Goal: Information Seeking & Learning: Compare options

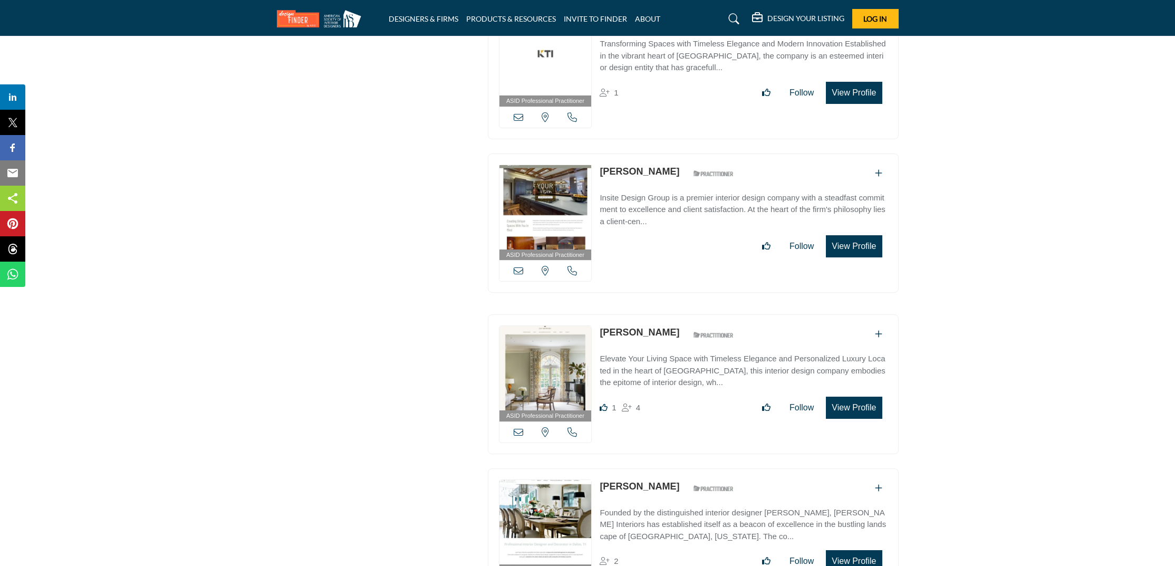
scroll to position [6471, 0]
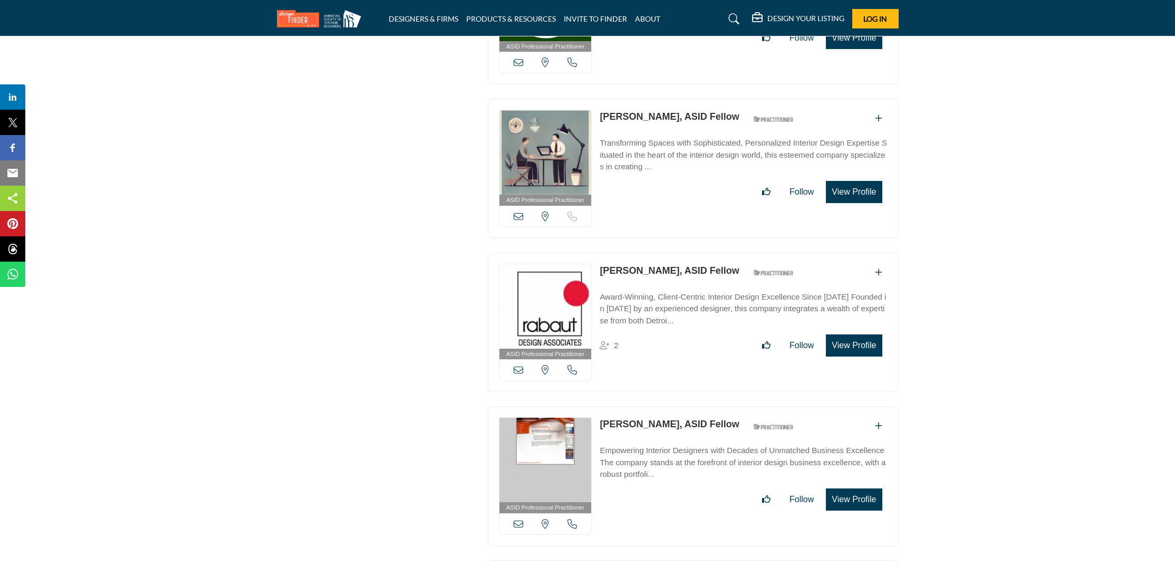
scroll to position [15070, 0]
click at [676, 419] on link "Christine Piotrowski, ASID Fellow" at bounding box center [668, 424] width 139 height 11
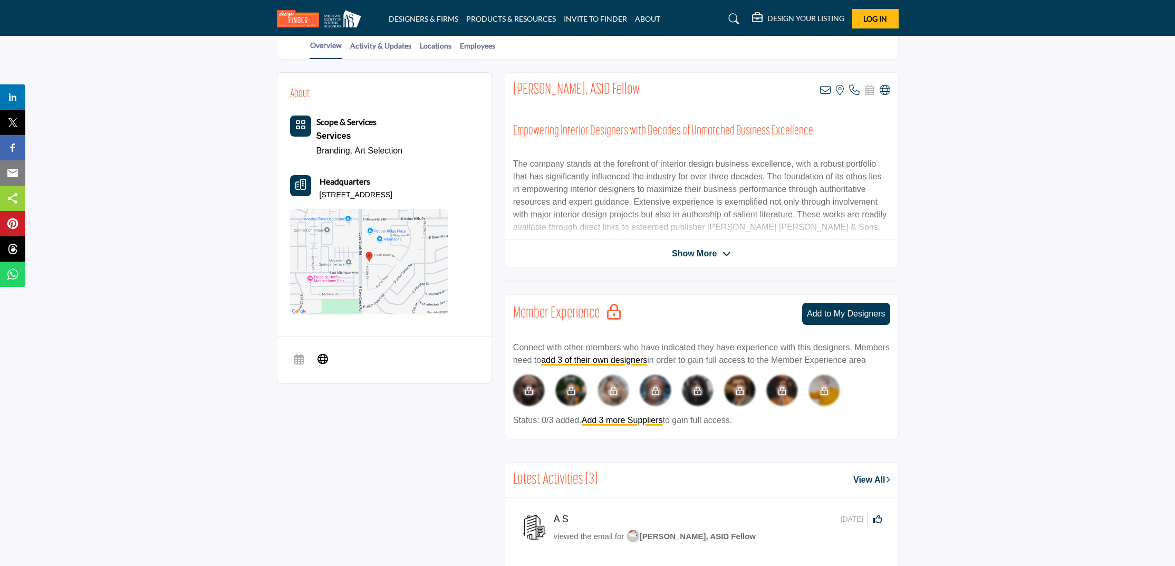
scroll to position [248, 0]
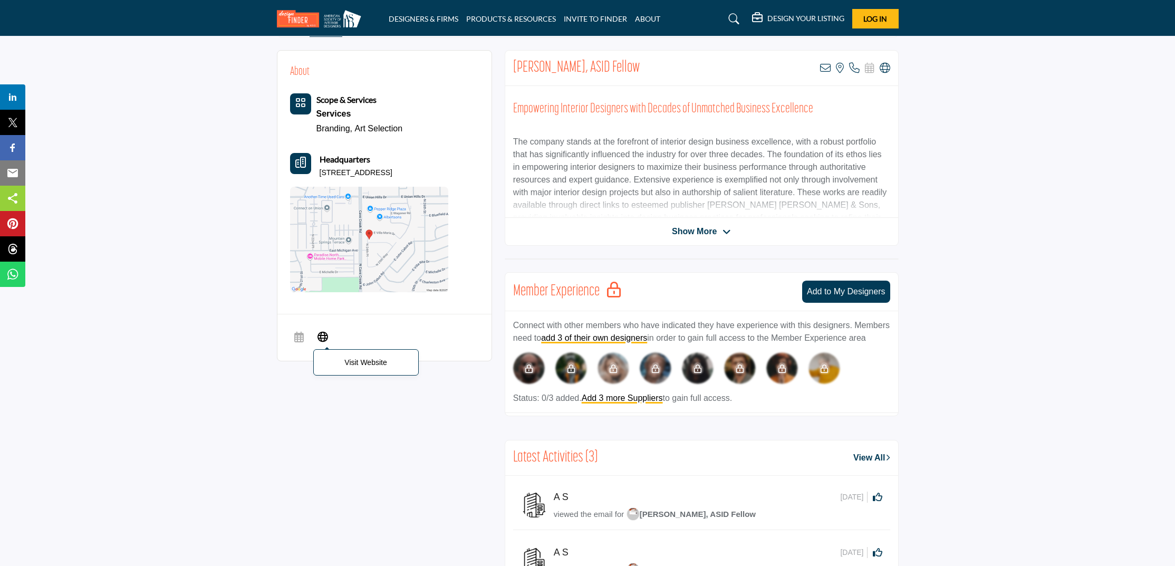
click at [321, 334] on icon at bounding box center [322, 336] width 11 height 13
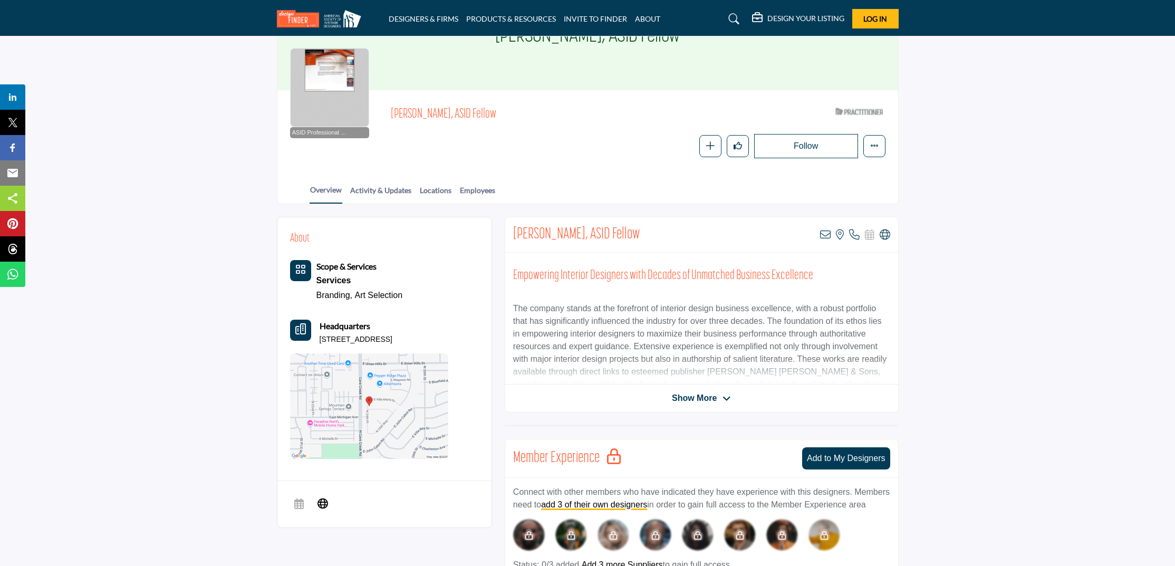
scroll to position [76, 0]
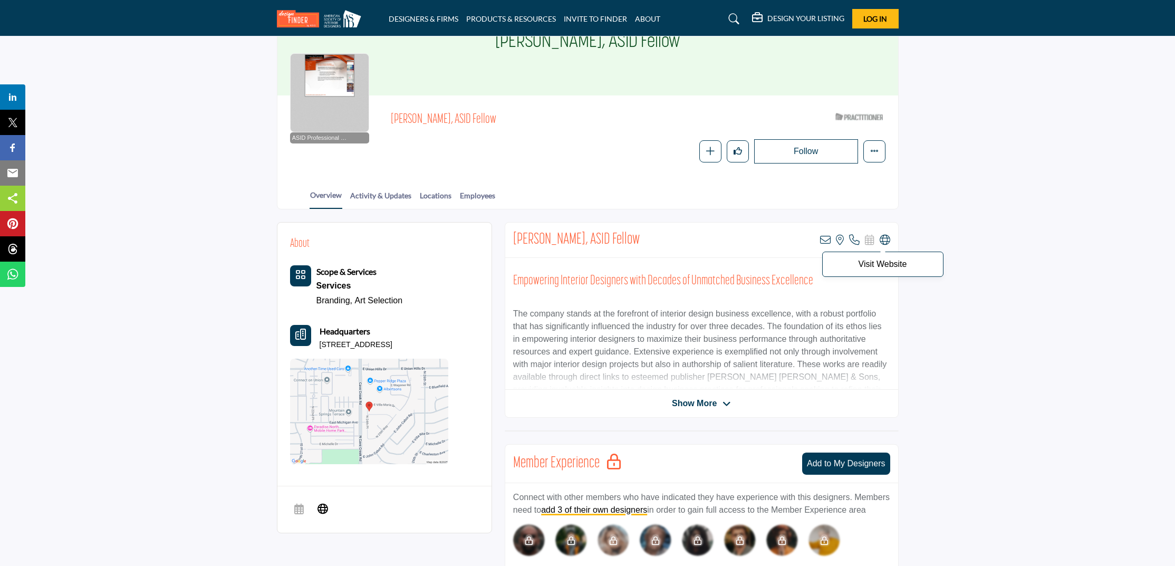
click at [887, 235] on icon at bounding box center [884, 240] width 11 height 11
drag, startPoint x: 603, startPoint y: 243, endPoint x: 511, endPoint y: 240, distance: 91.8
click at [511, 240] on div "Christine Piotrowski, ASID Fellow View email address of this listing View the l…" at bounding box center [701, 239] width 393 height 35
copy h2 "Christine Piotrowski,"
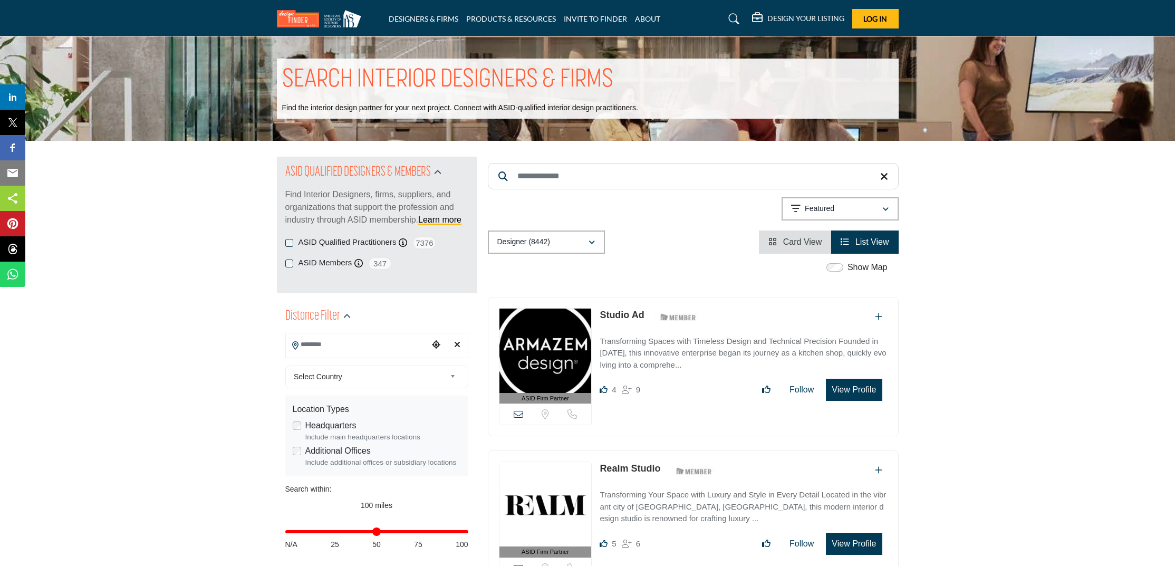
scroll to position [3259, 0]
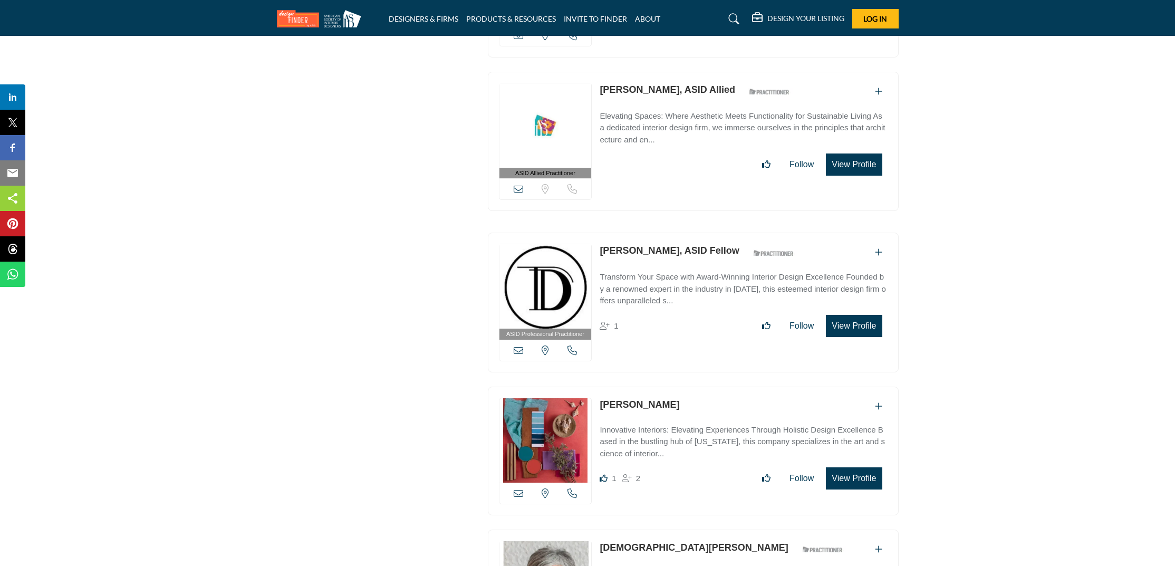
click at [632, 245] on link "[PERSON_NAME], ASID Fellow" at bounding box center [668, 250] width 139 height 11
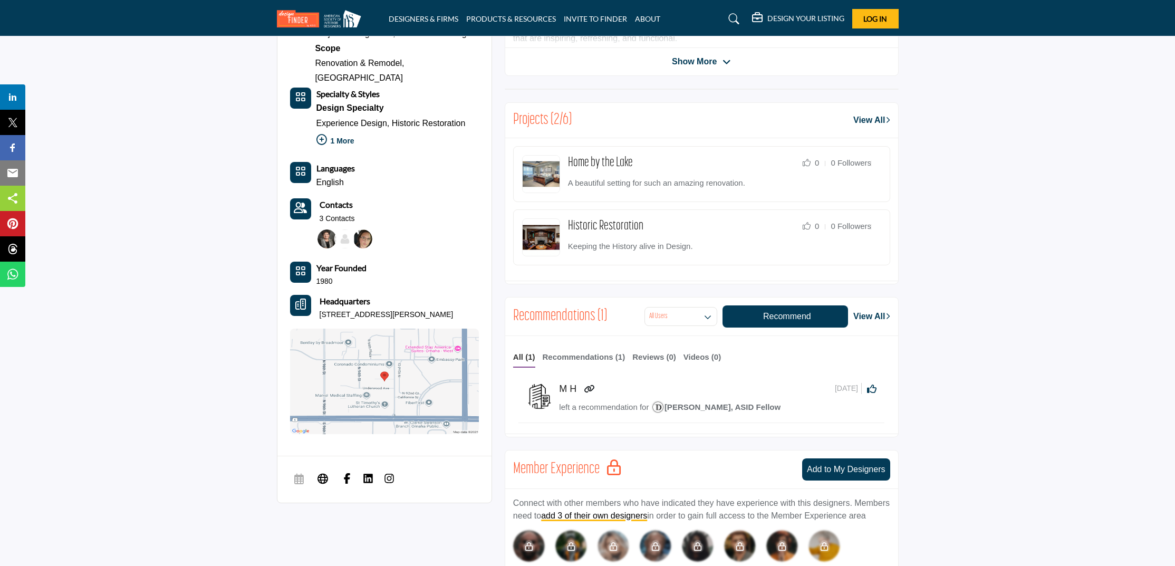
scroll to position [652, 0]
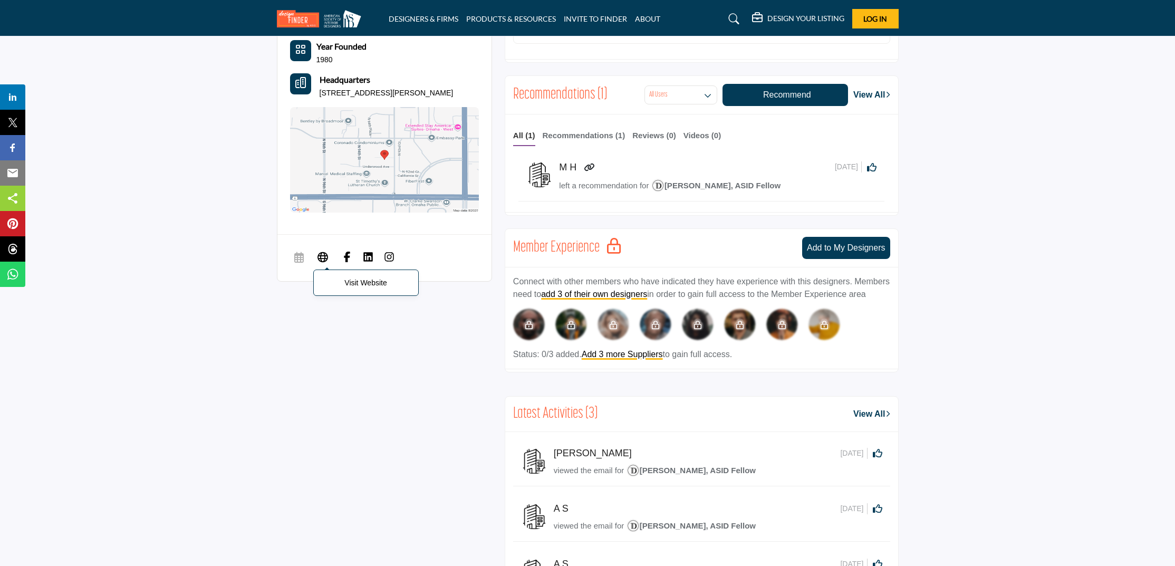
click at [313, 247] on span "Visit Website" at bounding box center [322, 257] width 19 height 21
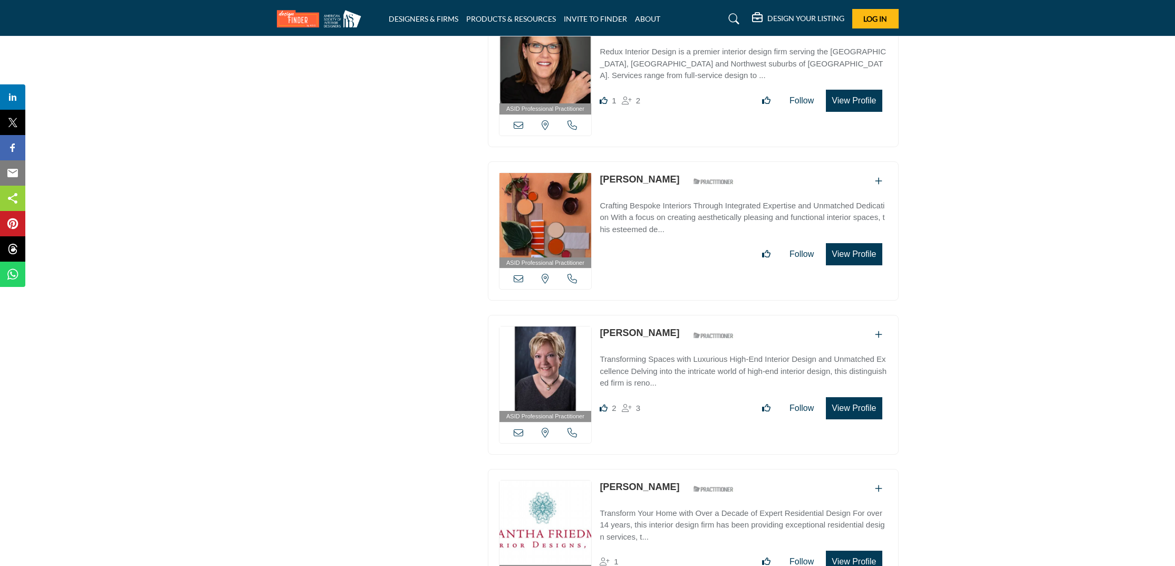
scroll to position [7379, 0]
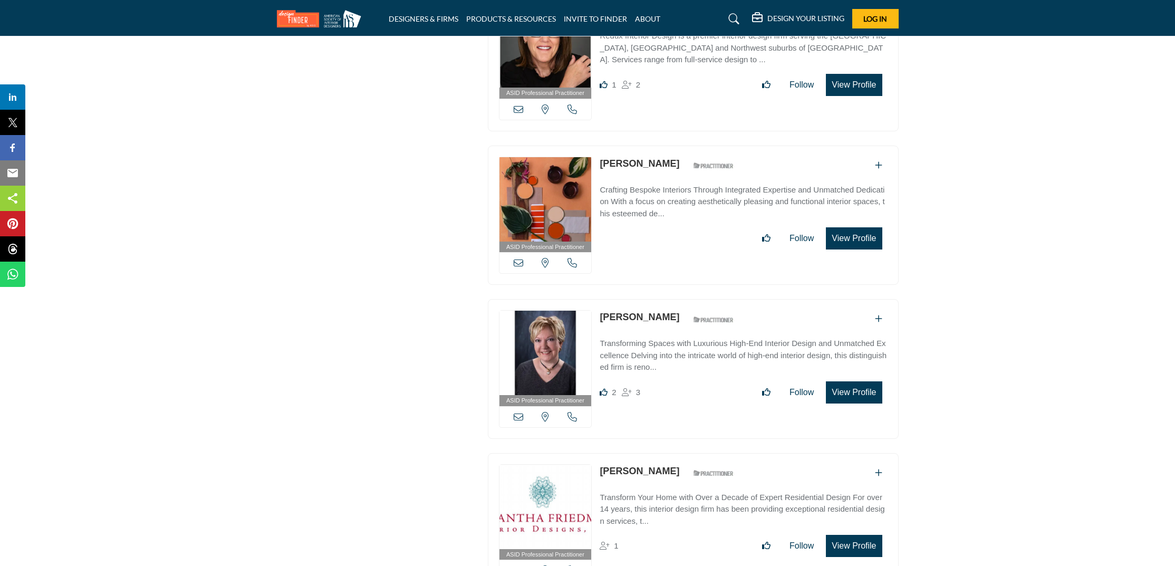
click at [621, 312] on link "[PERSON_NAME]" at bounding box center [639, 317] width 80 height 11
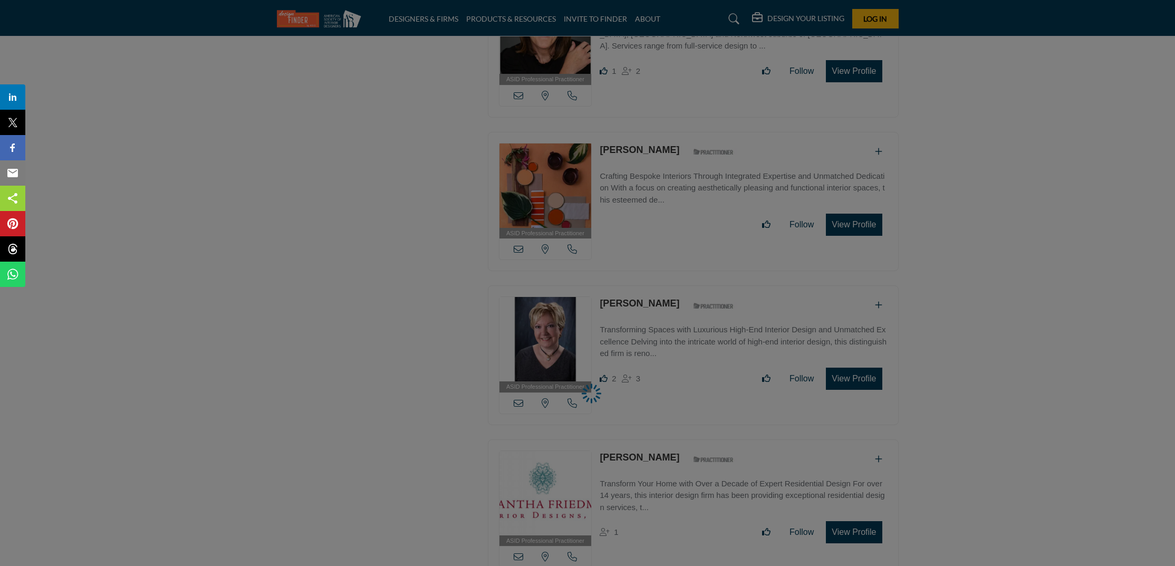
scroll to position [7393, 1]
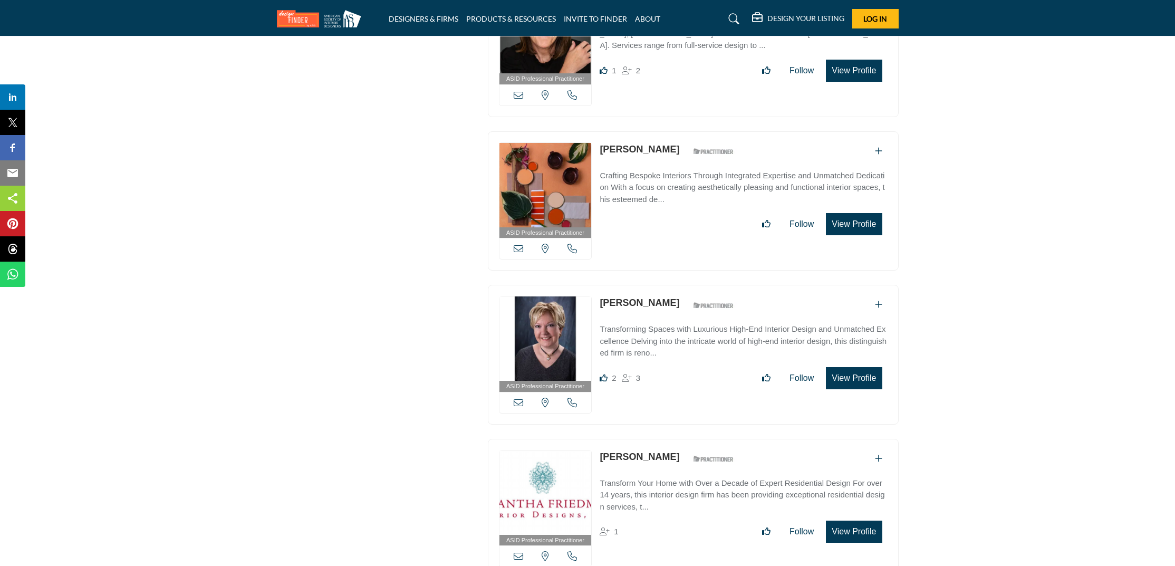
click at [635, 297] on link "[PERSON_NAME]" at bounding box center [639, 302] width 80 height 11
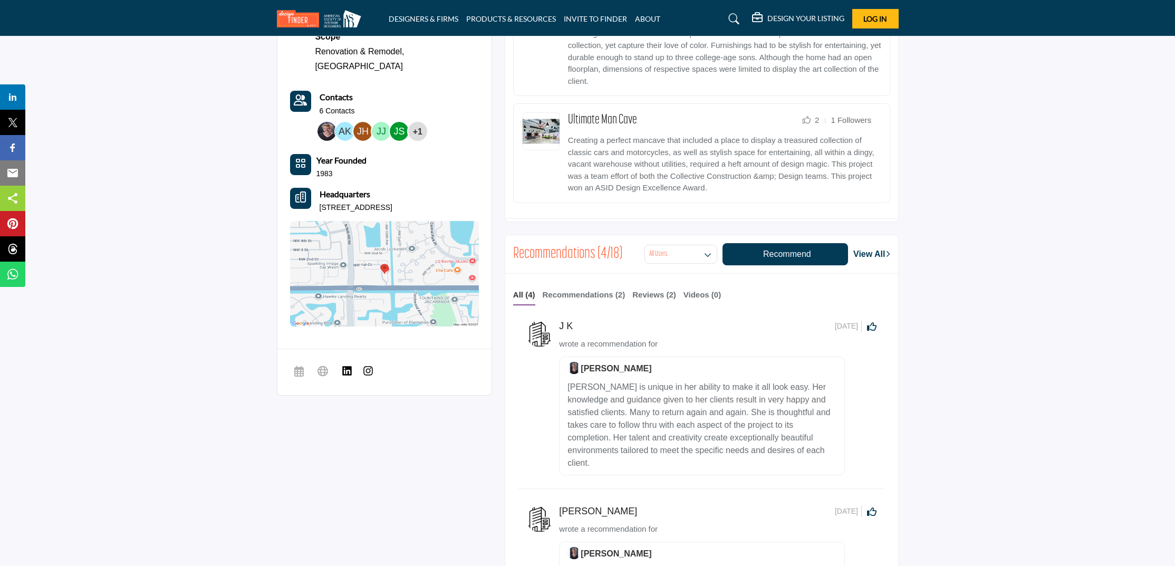
scroll to position [642, 0]
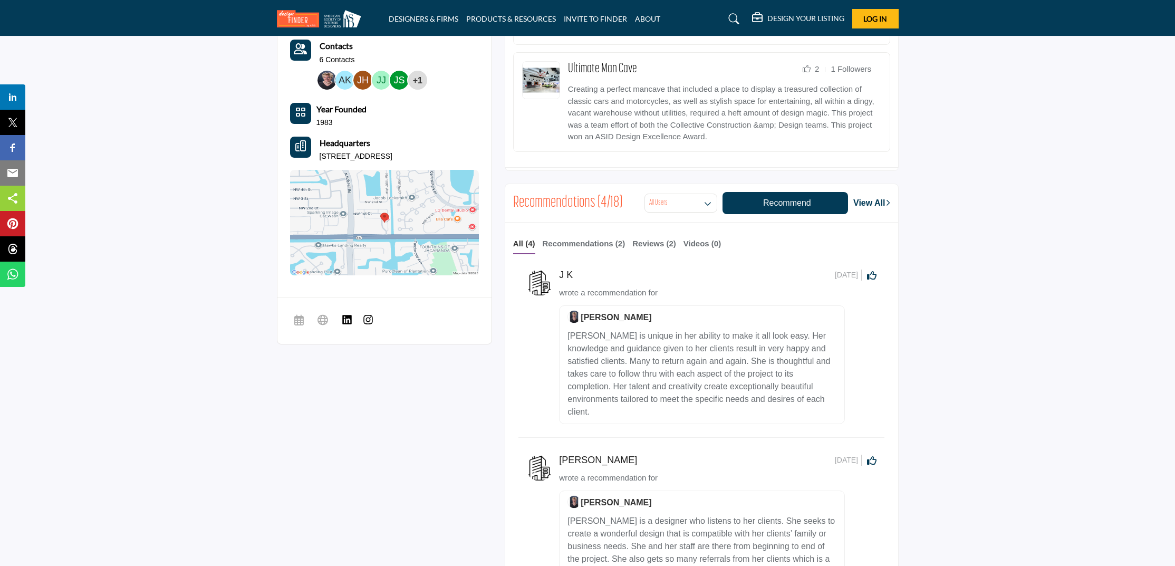
click at [369, 314] on img at bounding box center [368, 319] width 11 height 11
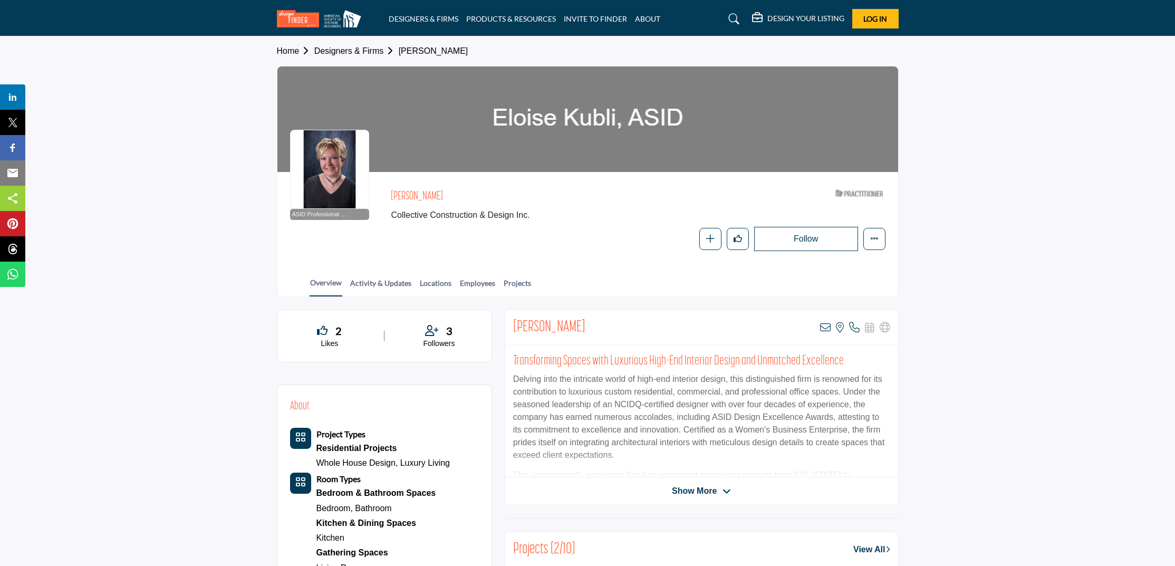
scroll to position [0, 0]
drag, startPoint x: 447, startPoint y: 192, endPoint x: 387, endPoint y: 193, distance: 59.6
click at [387, 193] on div "ASID Professional Practitioner ASID Professional Practitioners have successfull…" at bounding box center [587, 218] width 595 height 66
copy h2 "[PERSON_NAME]"
